Goal: Task Accomplishment & Management: Use online tool/utility

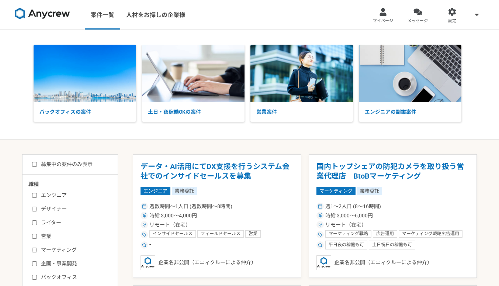
click at [35, 237] on input "営業" at bounding box center [34, 236] width 5 height 5
checkbox input "true"
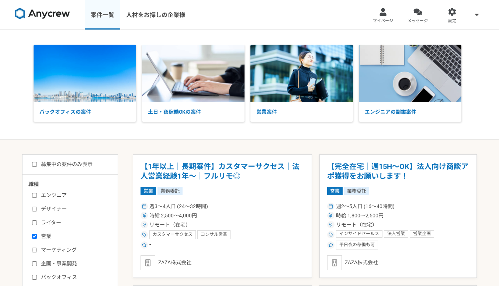
click at [103, 15] on link "案件一覧" at bounding box center [102, 14] width 35 height 29
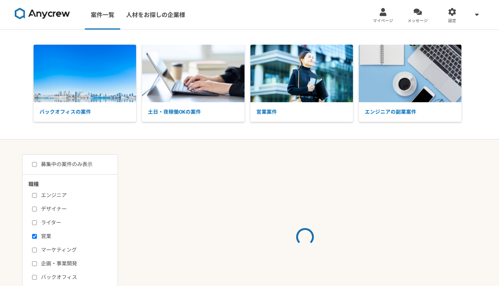
click at [64, 13] on img at bounding box center [42, 14] width 55 height 12
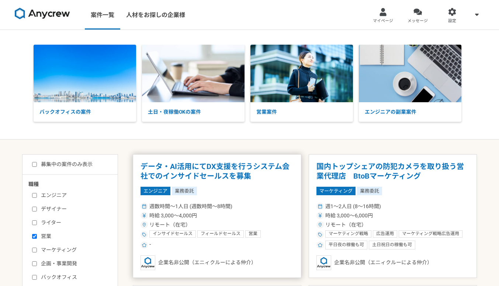
click at [213, 195] on article "データ・AI活用にてDX支援を行うシステム会社でのインサイドセールスを募集 エンジニア 業務委託 週数時間〜1人日 (週数時間〜8時間) 時給 3,000〜4…" at bounding box center [217, 215] width 168 height 123
